Goal: Transaction & Acquisition: Obtain resource

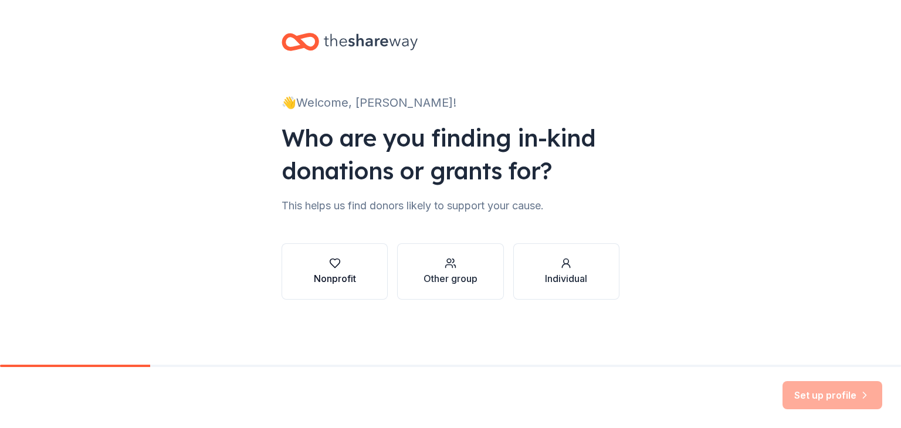
click at [340, 276] on div "Nonprofit" at bounding box center [335, 278] width 42 height 14
click at [553, 277] on div "Individual" at bounding box center [566, 278] width 42 height 14
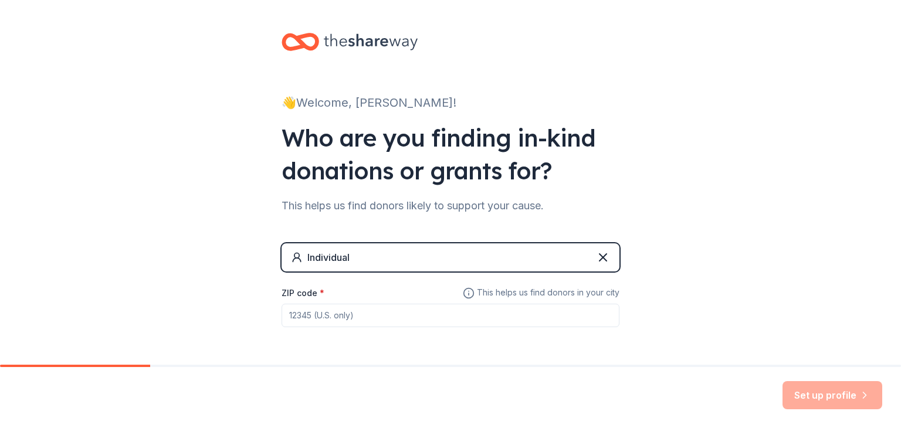
click at [508, 308] on input "ZIP code *" at bounding box center [450, 315] width 338 height 23
type input "77545"
click at [804, 392] on button "Set up profile" at bounding box center [832, 395] width 100 height 28
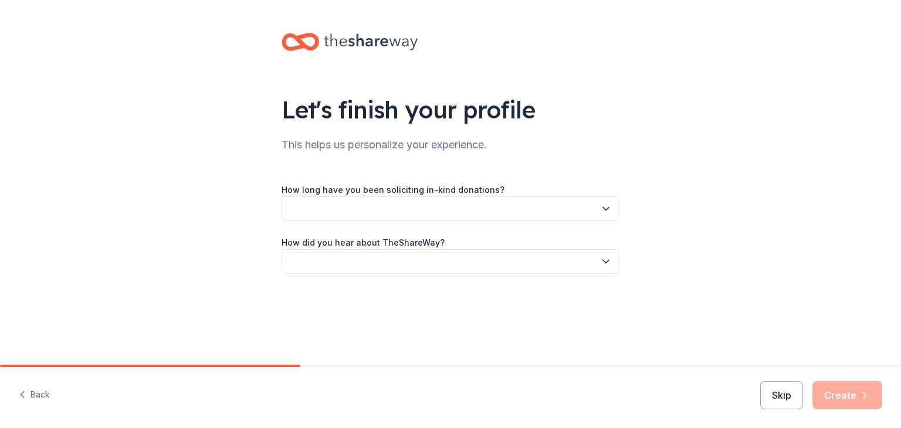
click at [599, 207] on button "button" at bounding box center [450, 208] width 338 height 25
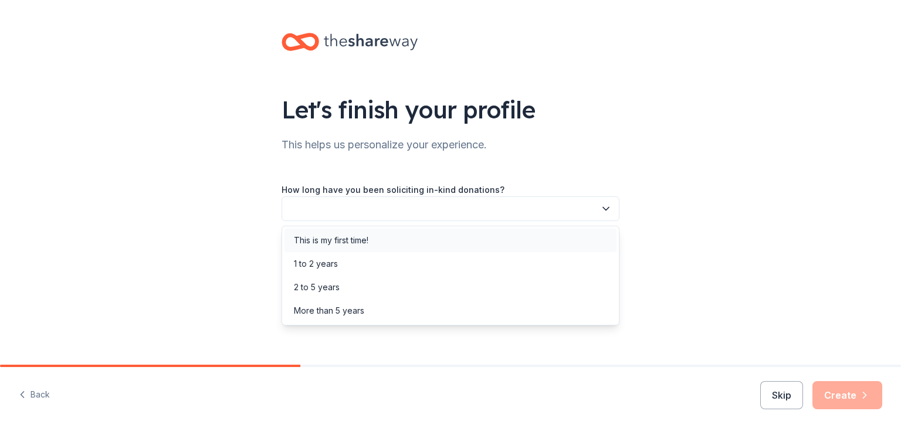
click at [432, 235] on div "This is my first time!" at bounding box center [450, 240] width 332 height 23
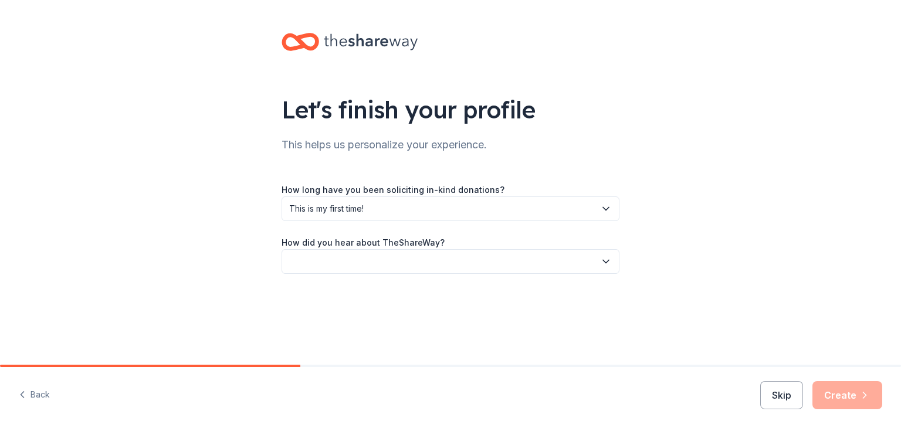
click at [603, 257] on icon "button" at bounding box center [606, 262] width 12 height 12
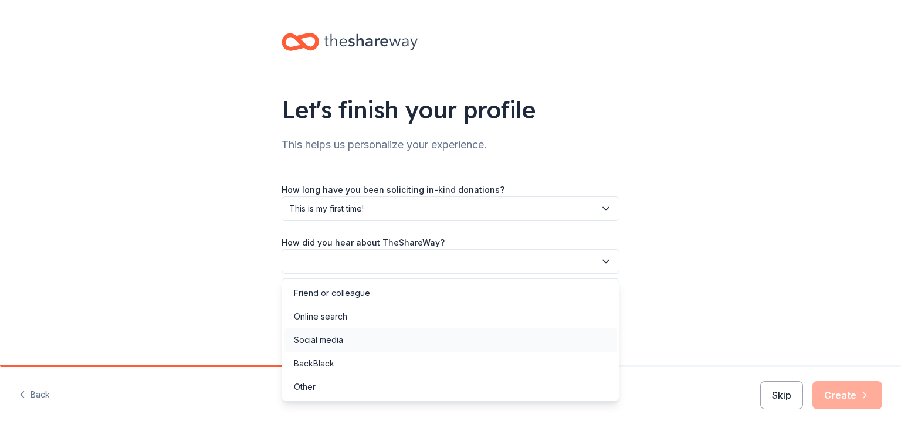
click at [557, 350] on div "Social media" at bounding box center [450, 339] width 332 height 23
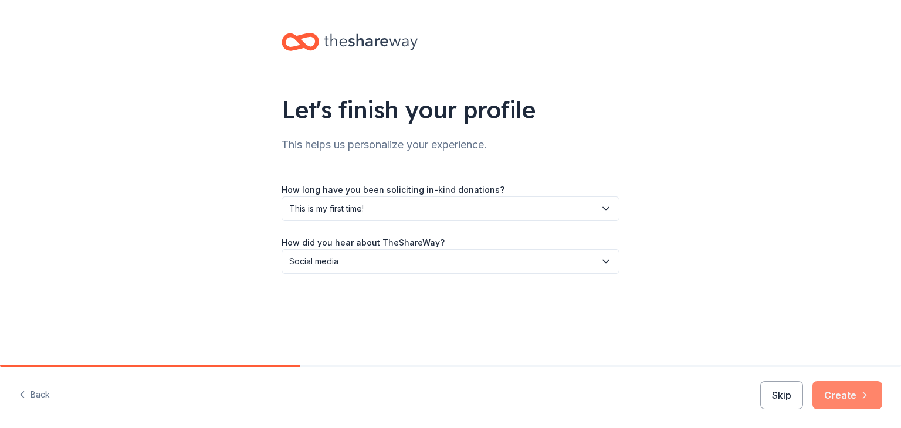
click at [836, 392] on button "Create" at bounding box center [847, 395] width 70 height 28
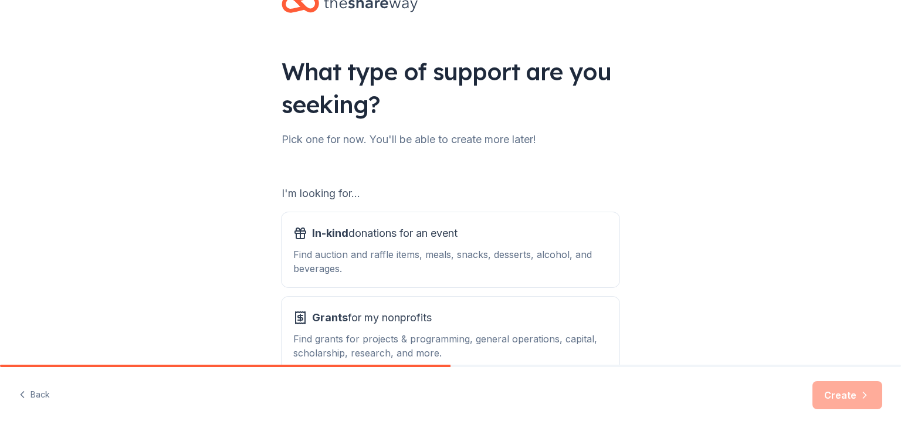
scroll to position [108, 0]
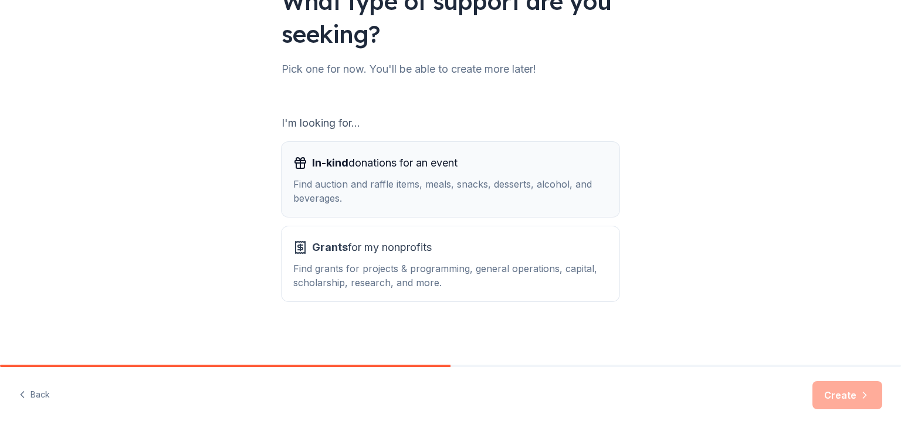
click at [450, 175] on div "In-kind donations for an event Find auction and raffle items, meals, snacks, de…" at bounding box center [450, 180] width 314 height 52
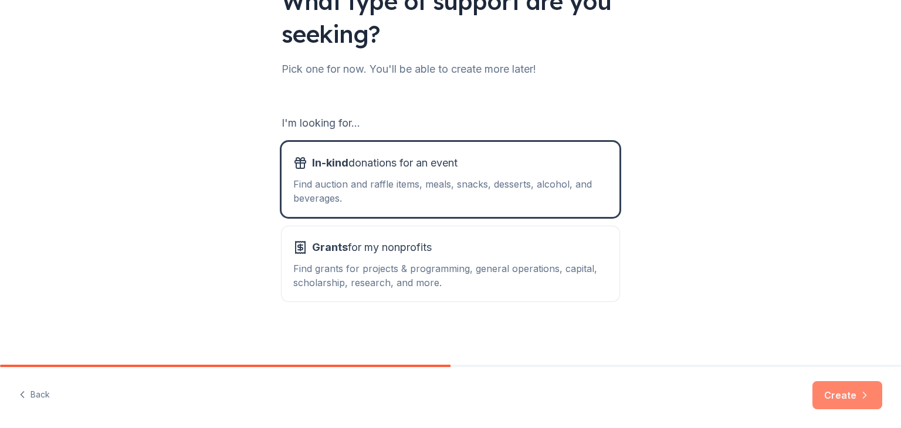
click at [860, 394] on icon "button" at bounding box center [864, 395] width 12 height 12
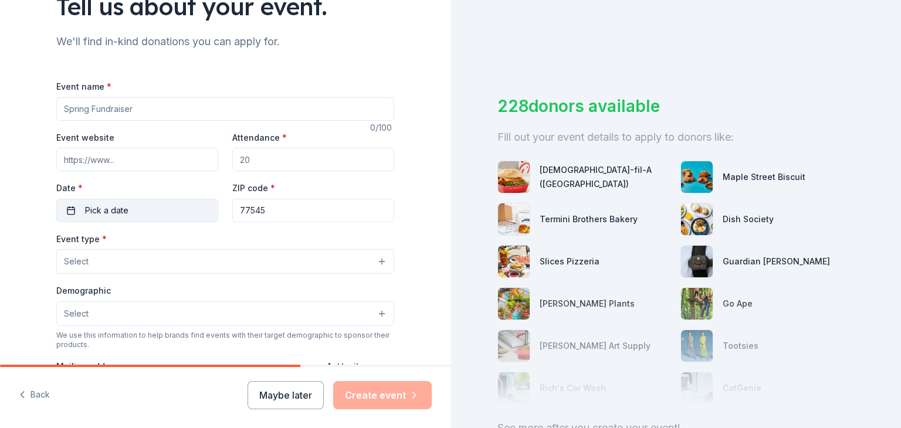
scroll to position [123, 0]
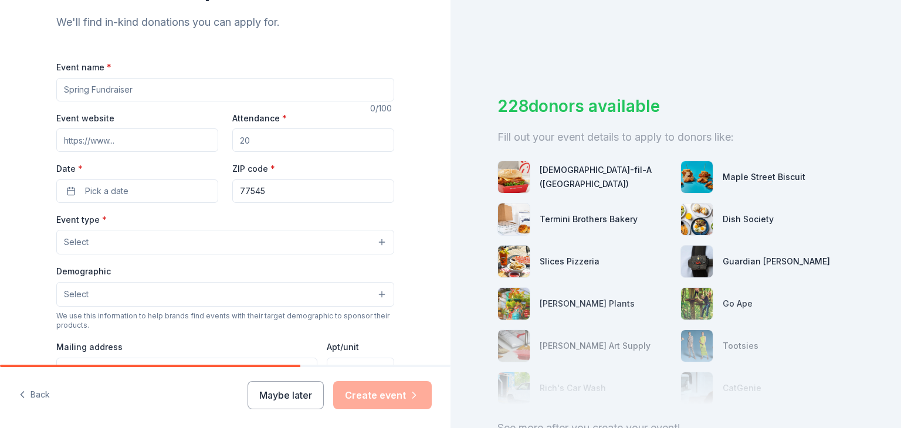
click at [281, 193] on input "77545" at bounding box center [313, 190] width 162 height 23
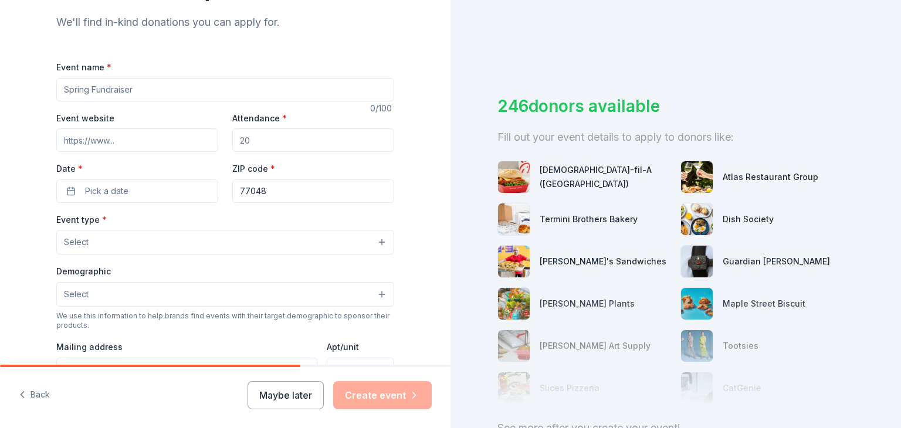
type input "77048"
click at [191, 236] on button "Select" at bounding box center [225, 242] width 338 height 25
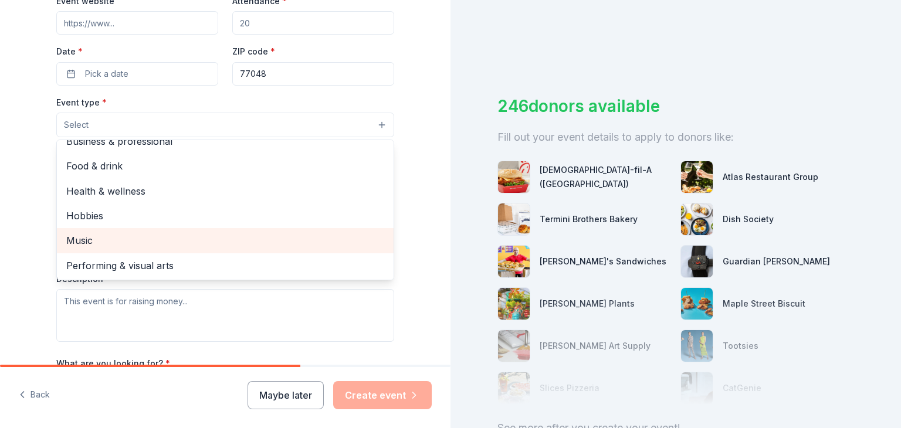
scroll to position [298, 0]
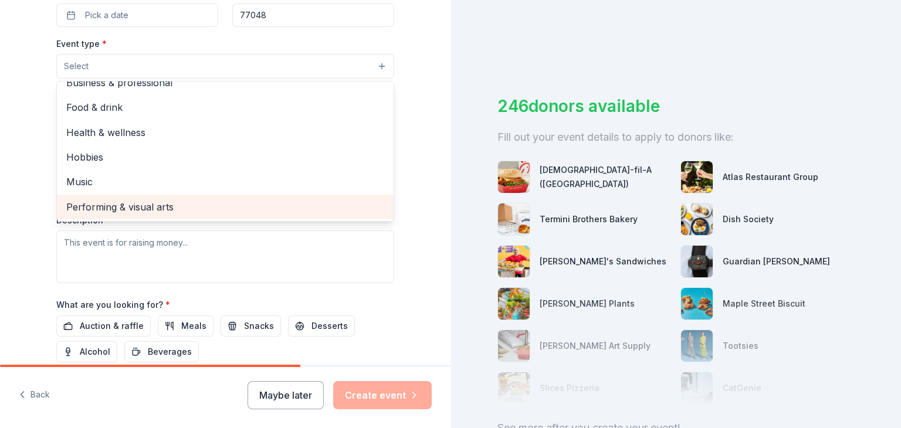
click at [164, 206] on span "Performing & visual arts" at bounding box center [225, 206] width 318 height 15
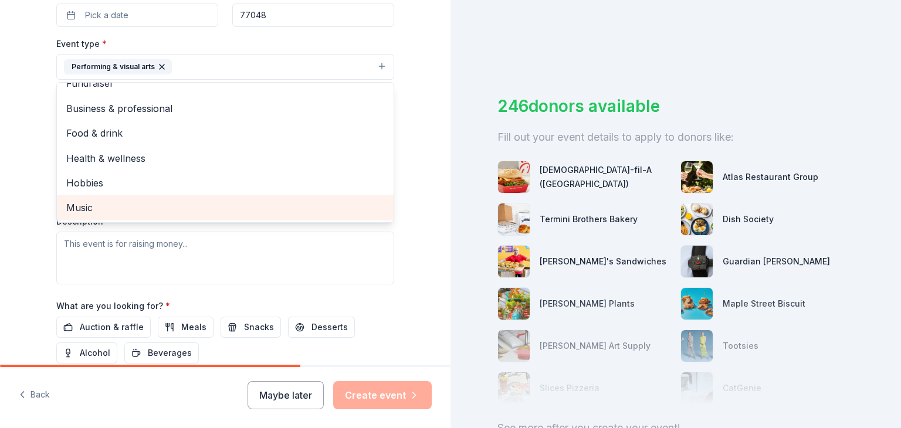
scroll to position [14, 0]
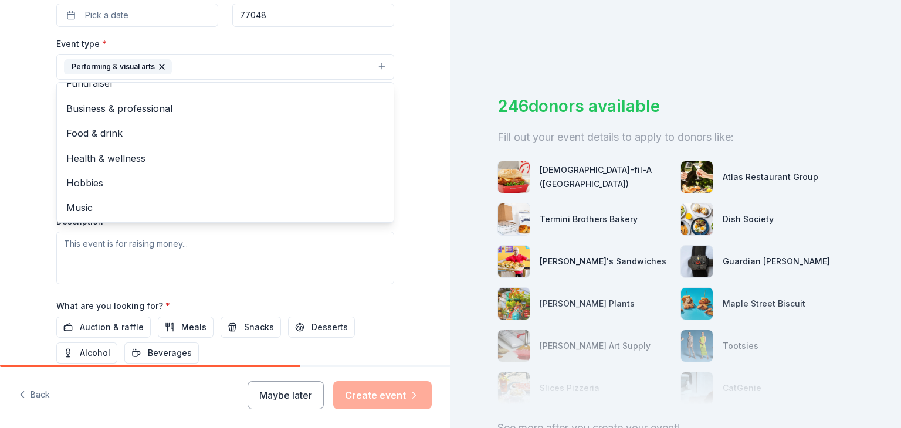
click at [410, 274] on div "Tell us about your event. We'll find in-kind donations you can apply for. Event…" at bounding box center [225, 93] width 450 height 782
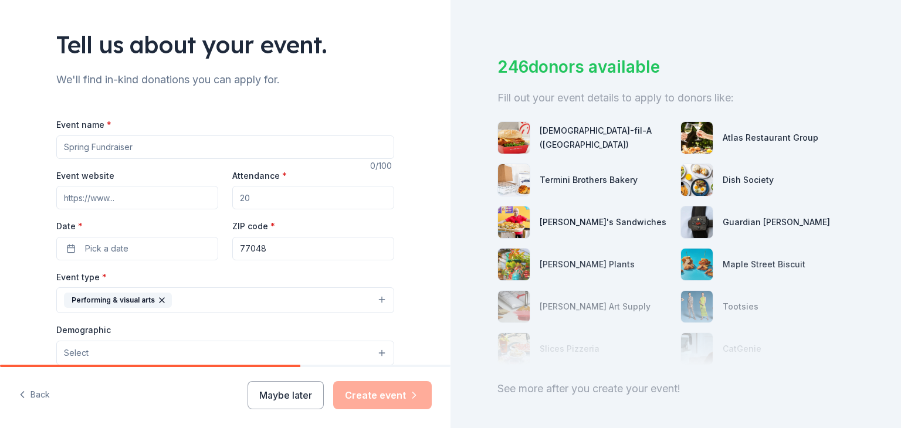
scroll to position [59, 0]
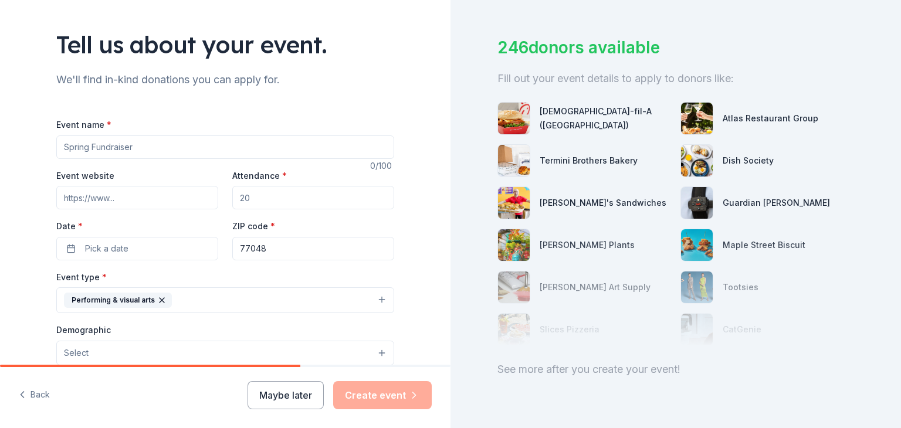
click at [575, 378] on div "See more after you create your event!" at bounding box center [675, 369] width 356 height 19
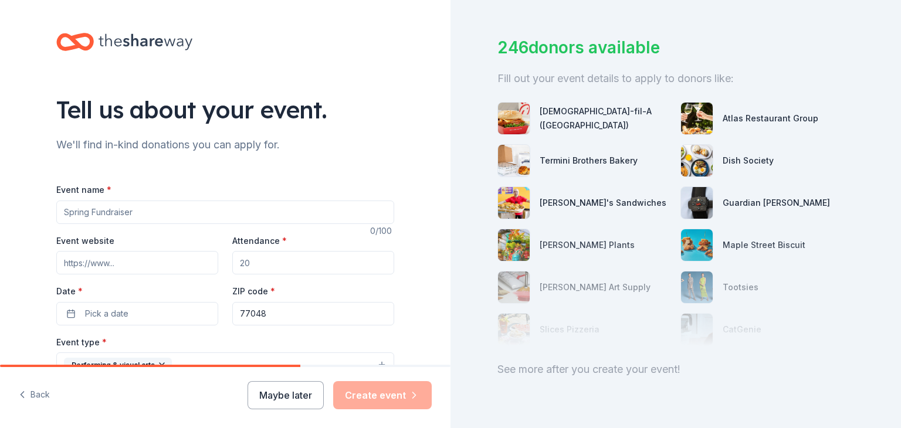
click at [303, 418] on div "Back Maybe later Create event" at bounding box center [225, 397] width 450 height 61
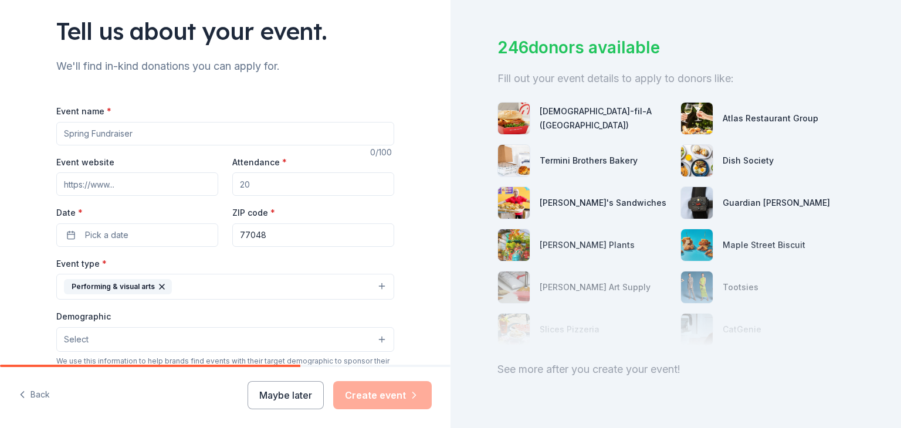
scroll to position [117, 0]
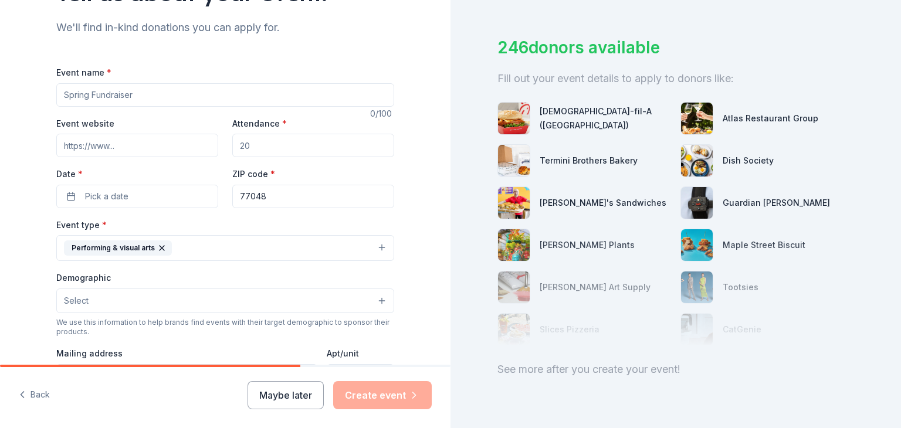
click at [131, 95] on input "Event name *" at bounding box center [225, 94] width 338 height 23
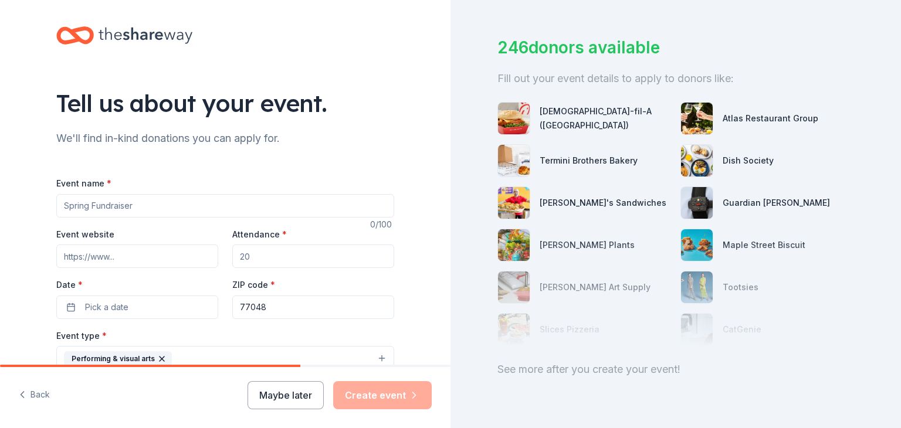
scroll to position [0, 0]
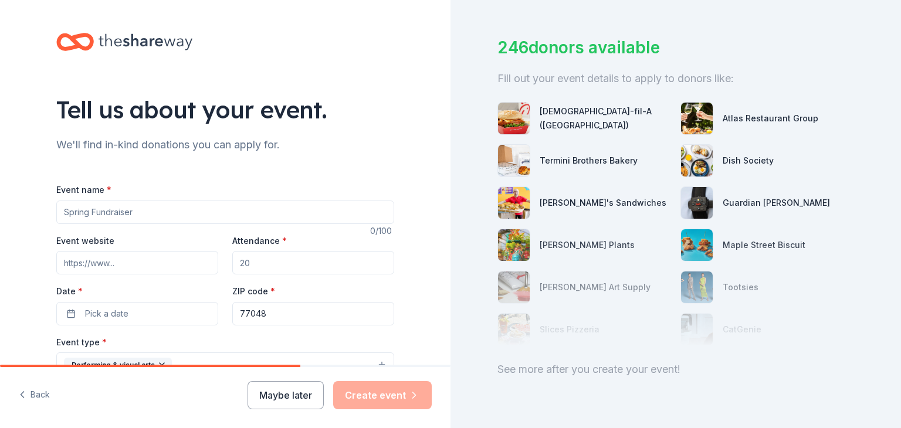
click at [155, 208] on input "Event name *" at bounding box center [225, 212] width 338 height 23
type input "IKhan;C'mo"
click at [187, 188] on div "Event name * [PERSON_NAME];C'mo" at bounding box center [225, 203] width 338 height 42
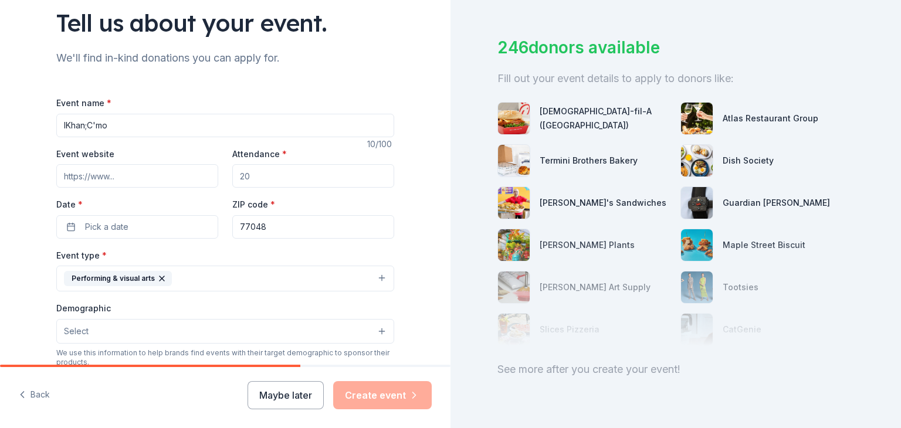
scroll to position [117, 0]
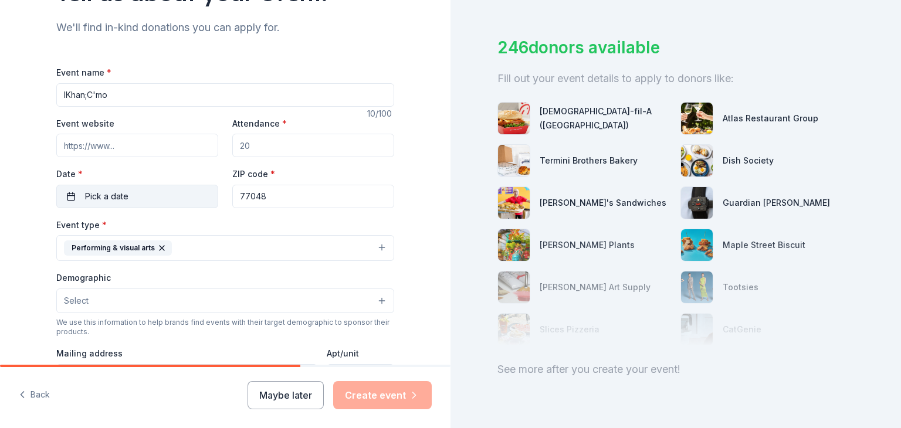
click at [204, 196] on button "Pick a date" at bounding box center [137, 196] width 162 height 23
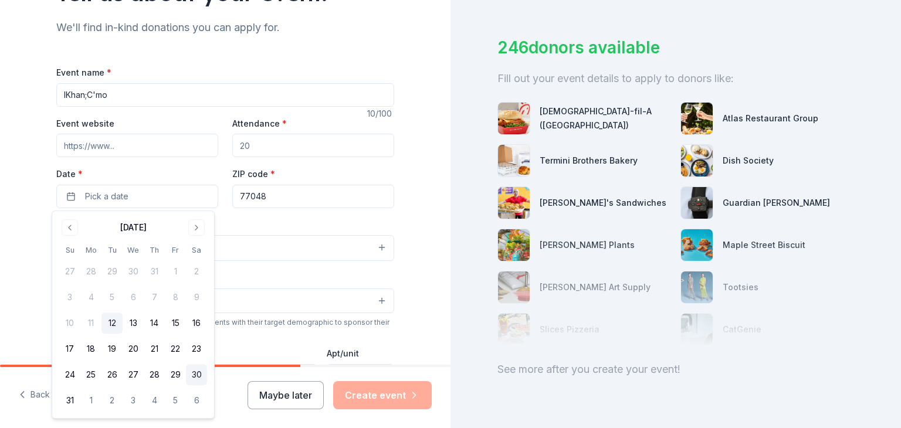
click at [194, 378] on button "30" at bounding box center [196, 374] width 21 height 21
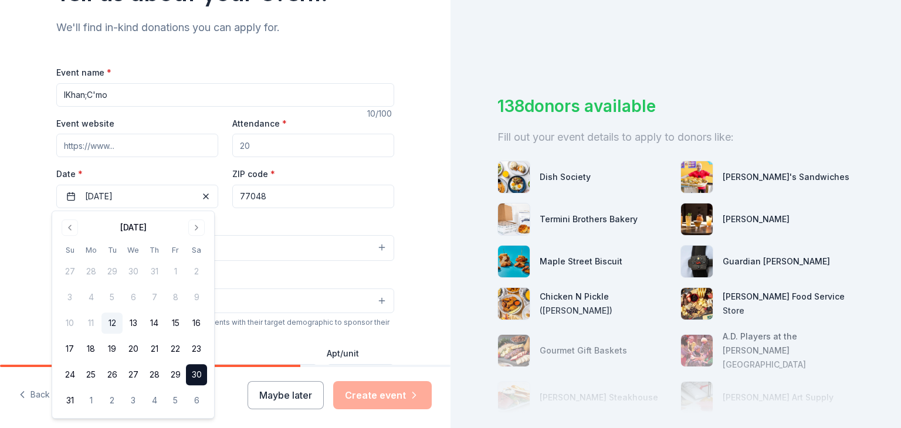
click at [421, 273] on div "Tell us about your event. We'll find in-kind donations you can apply for. Event…" at bounding box center [225, 274] width 450 height 782
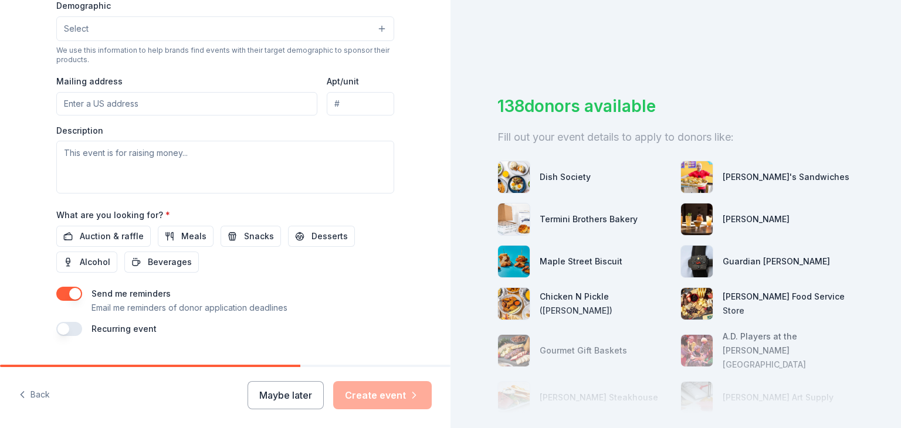
scroll to position [410, 0]
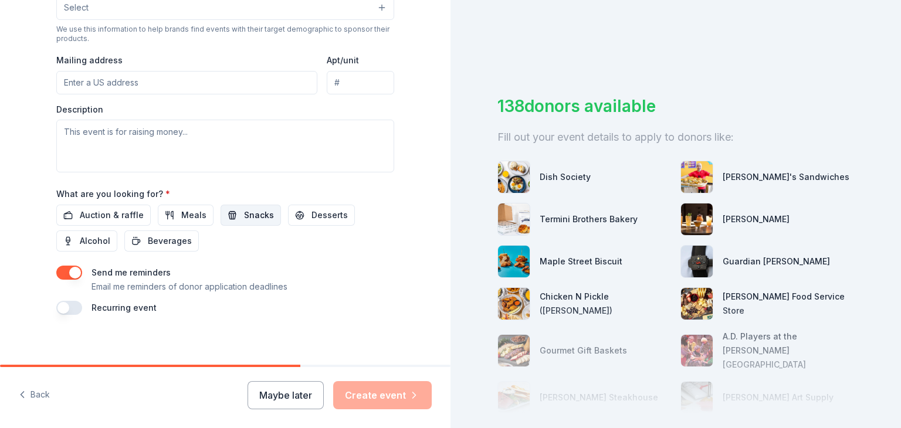
click at [244, 211] on span "Snacks" at bounding box center [259, 215] width 30 height 14
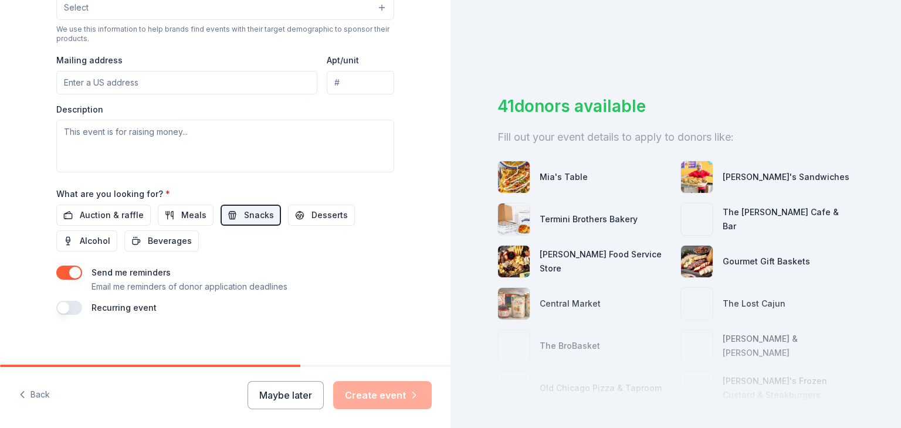
scroll to position [417, 0]
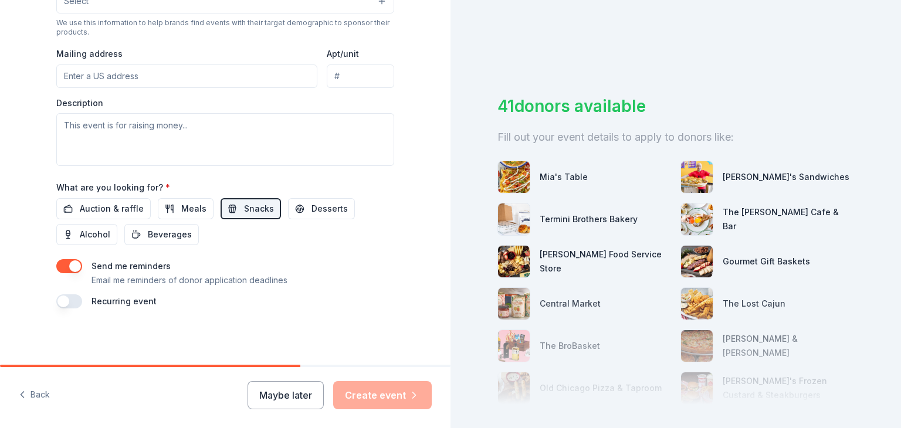
click at [390, 395] on div "Maybe later Create event" at bounding box center [339, 395] width 184 height 28
click at [307, 397] on button "Maybe later" at bounding box center [285, 395] width 76 height 28
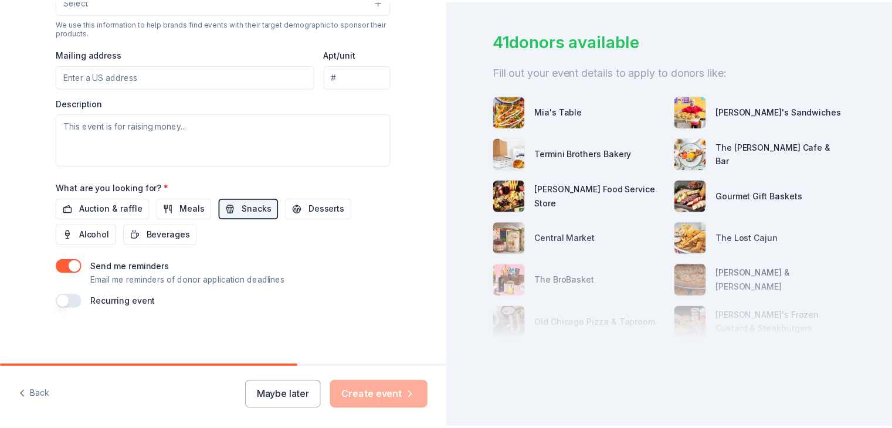
scroll to position [0, 0]
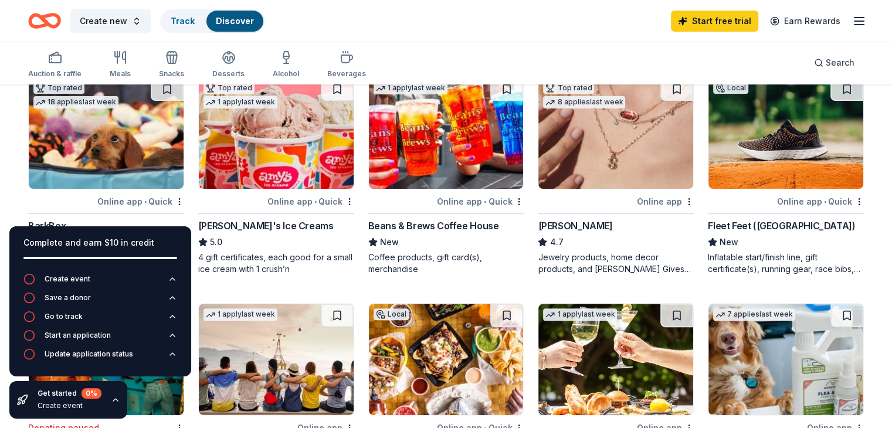
scroll to position [352, 0]
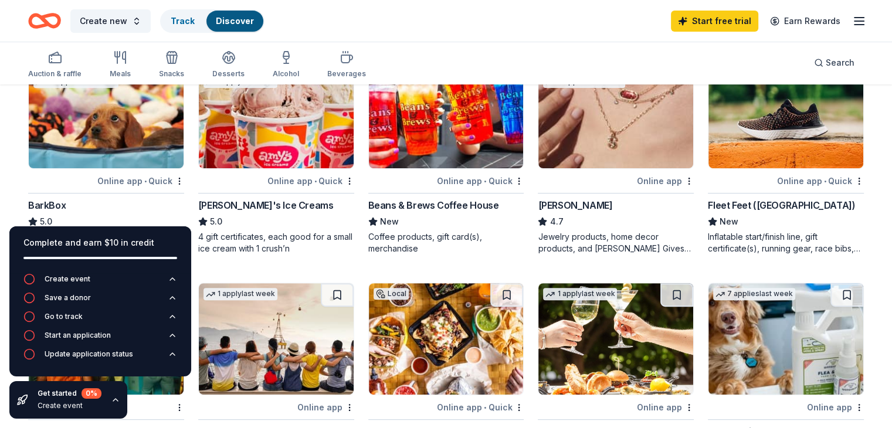
click at [120, 242] on div "Complete and earn $10 in credit" at bounding box center [100, 243] width 154 height 14
click at [113, 398] on icon "button" at bounding box center [115, 399] width 9 height 9
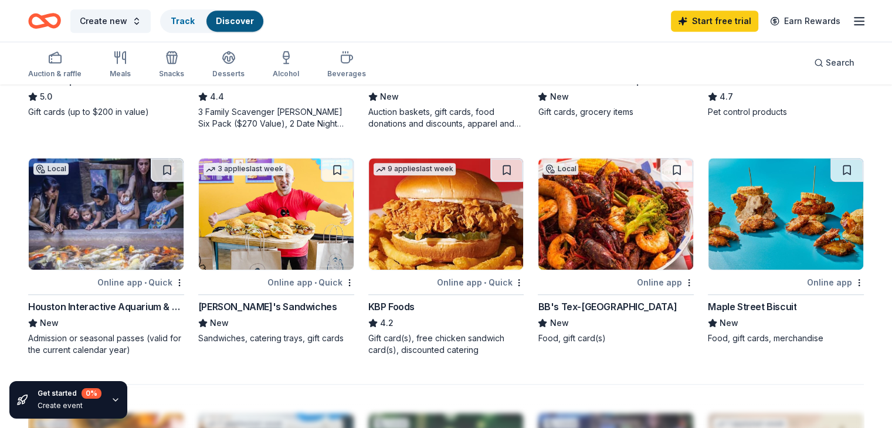
scroll to position [704, 0]
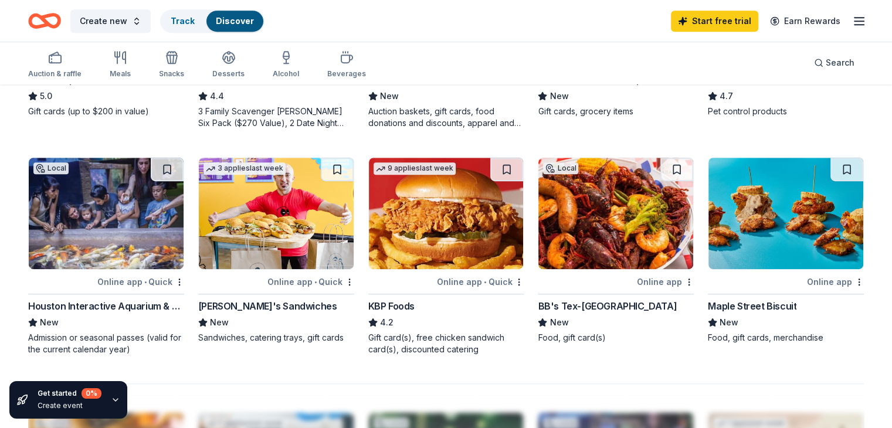
click at [734, 253] on img at bounding box center [785, 213] width 155 height 111
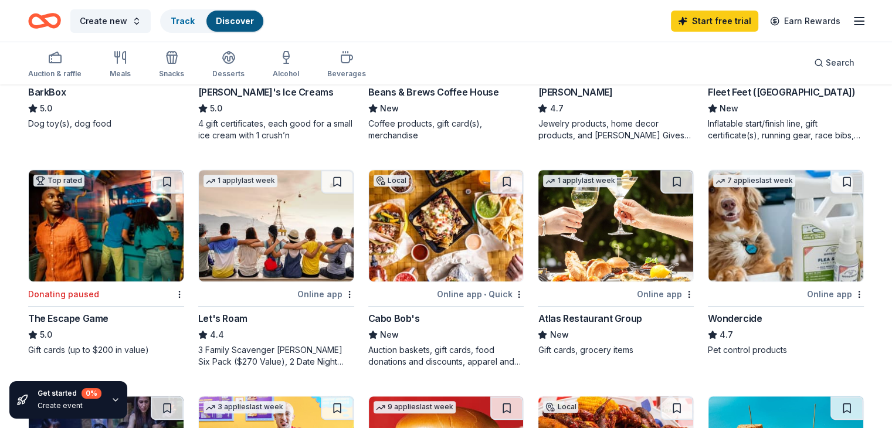
scroll to position [410, 0]
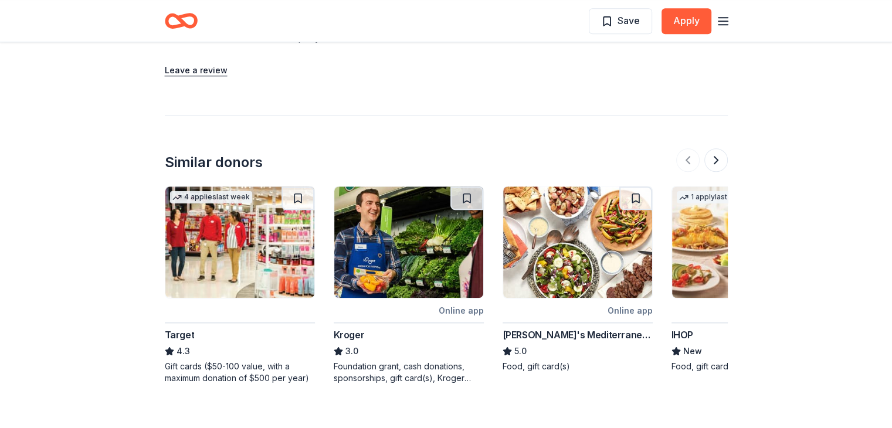
scroll to position [1055, 0]
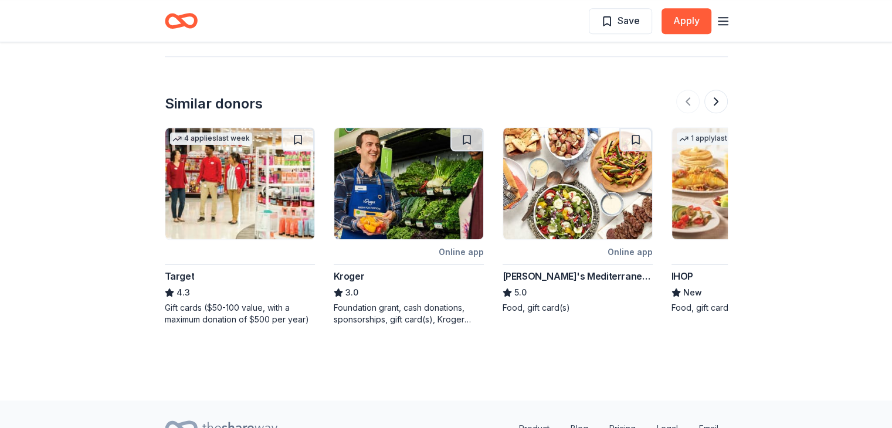
click at [219, 189] on img at bounding box center [239, 183] width 149 height 111
